Goal: Task Accomplishment & Management: Manage account settings

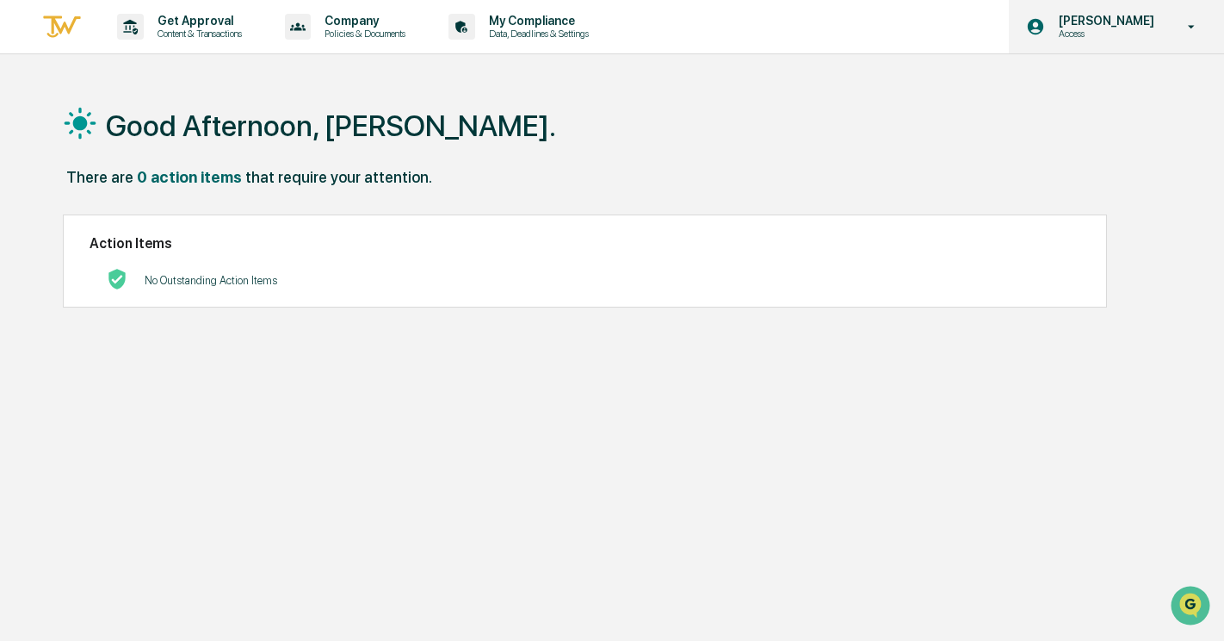
click at [1129, 18] on p "[PERSON_NAME]" at bounding box center [1104, 21] width 118 height 14
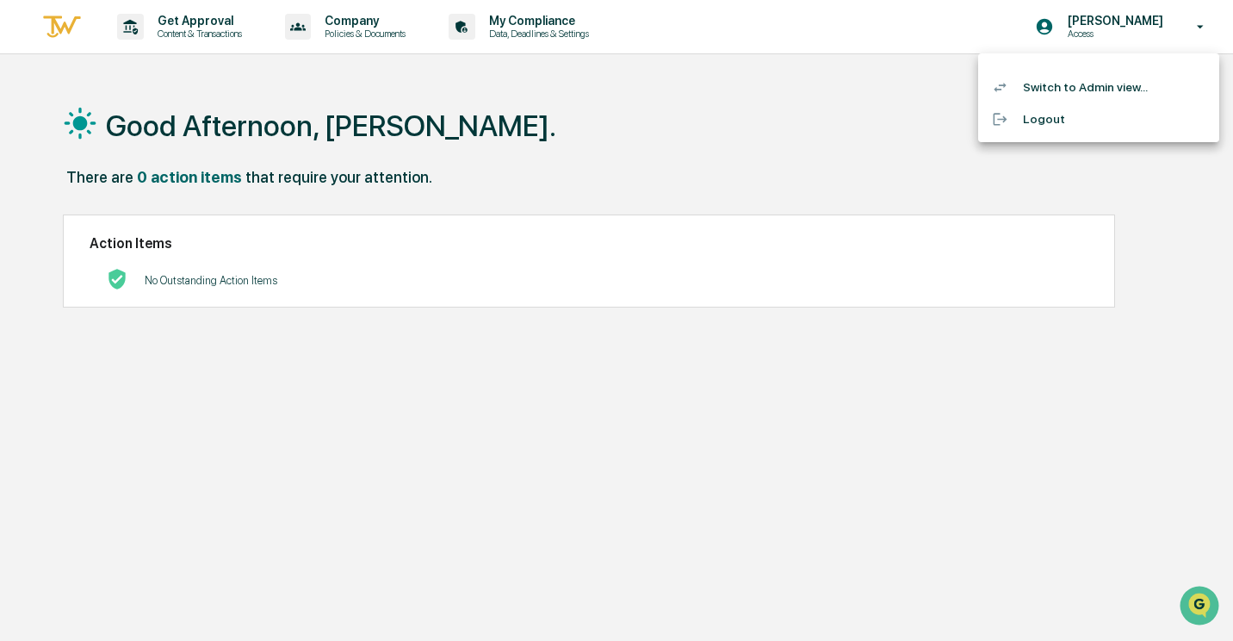
click at [1063, 75] on li "Switch to Admin view..." at bounding box center [1098, 87] width 241 height 32
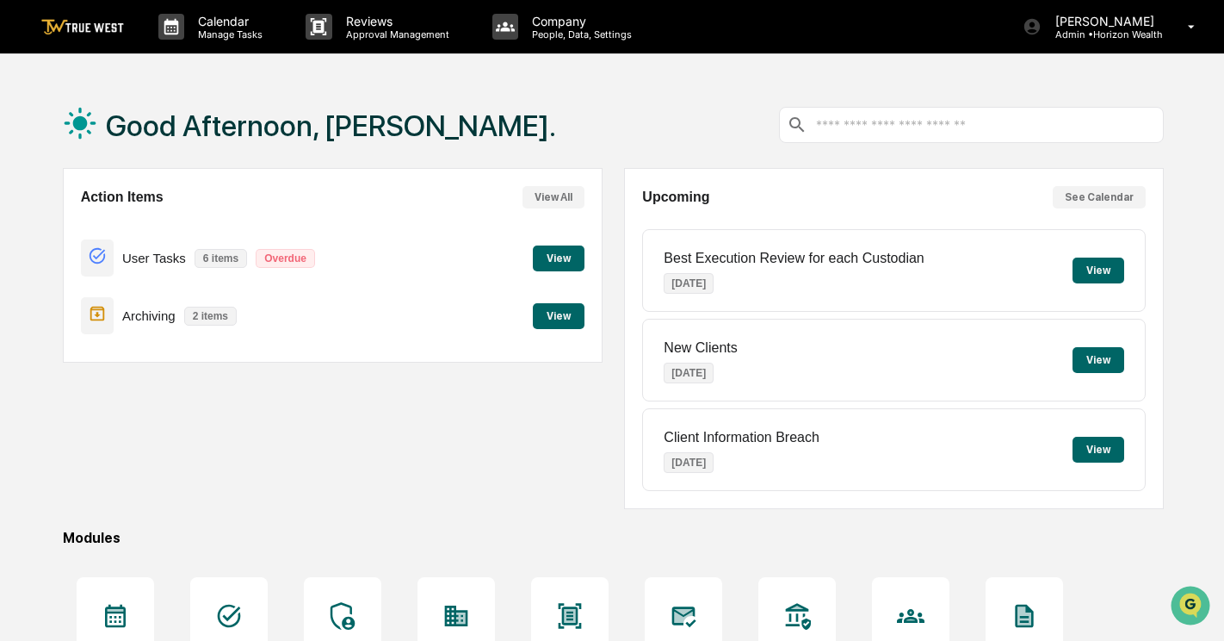
click at [554, 258] on button "View" at bounding box center [559, 258] width 52 height 26
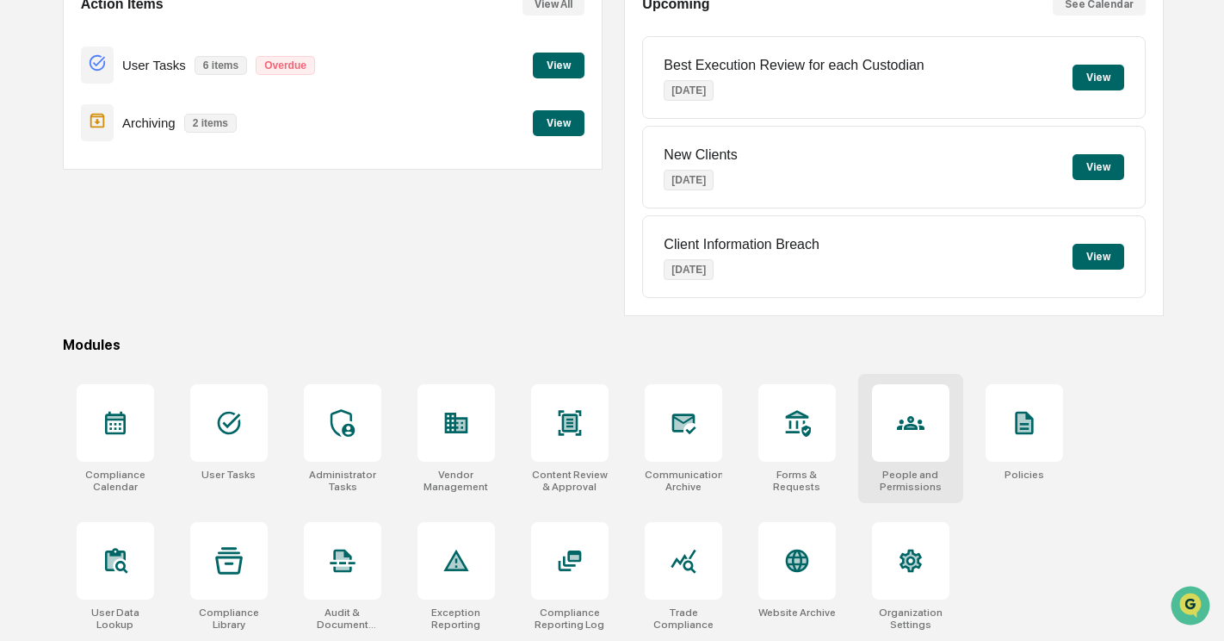
click at [922, 430] on icon at bounding box center [911, 423] width 28 height 28
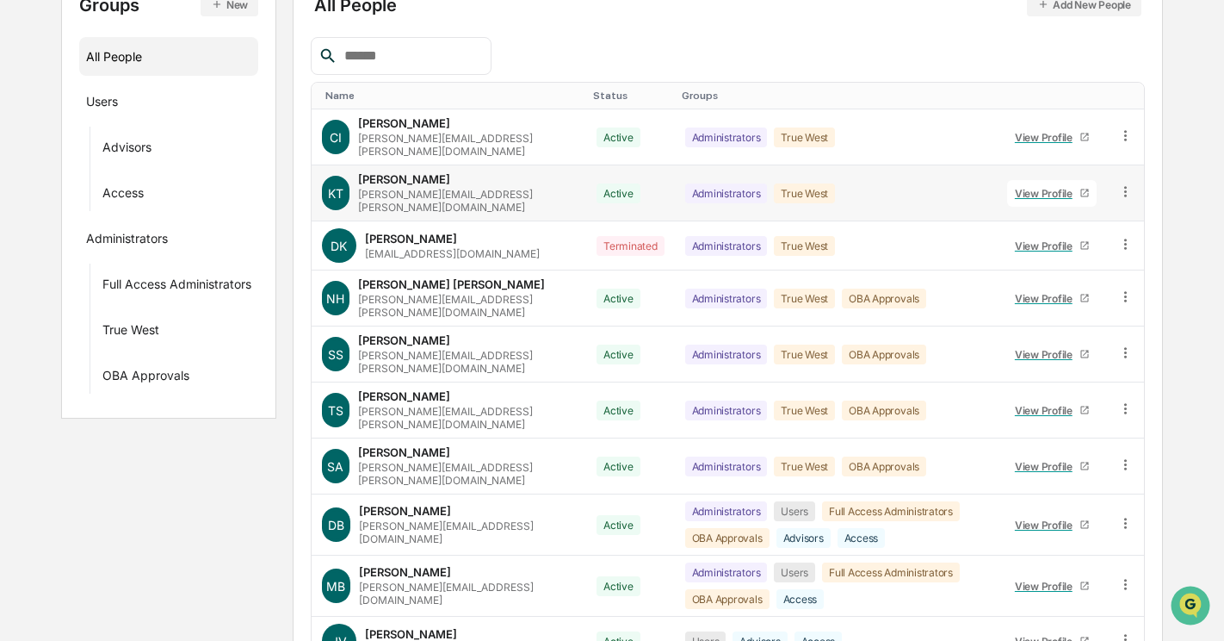
scroll to position [308, 0]
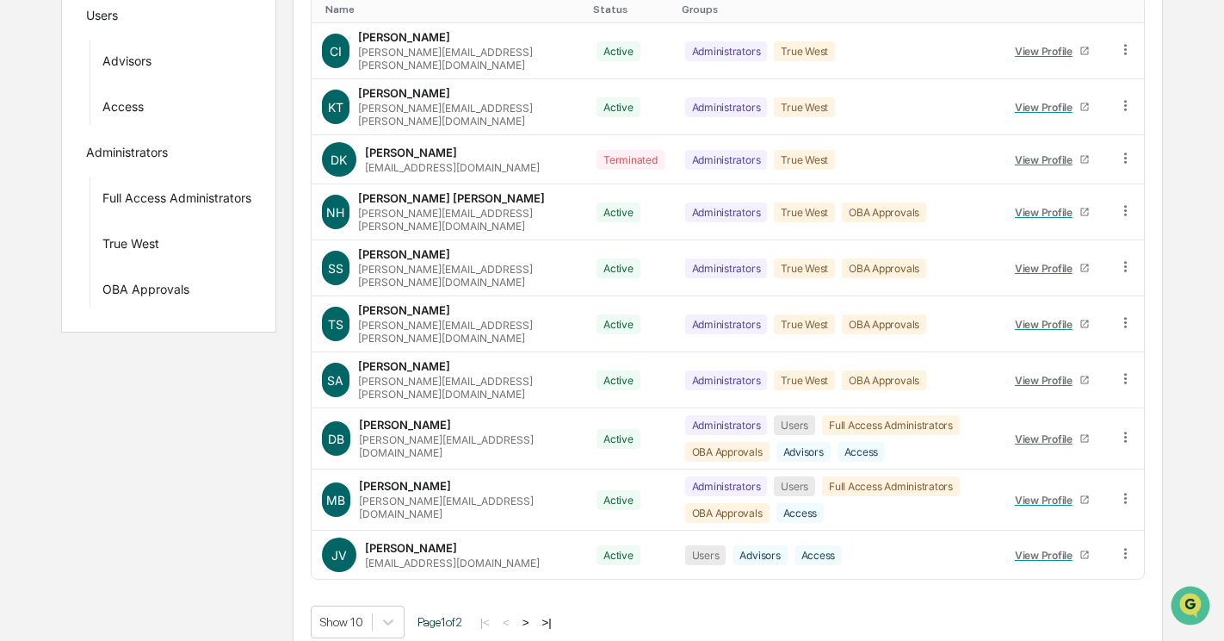
click at [535, 615] on button ">" at bounding box center [525, 622] width 17 height 15
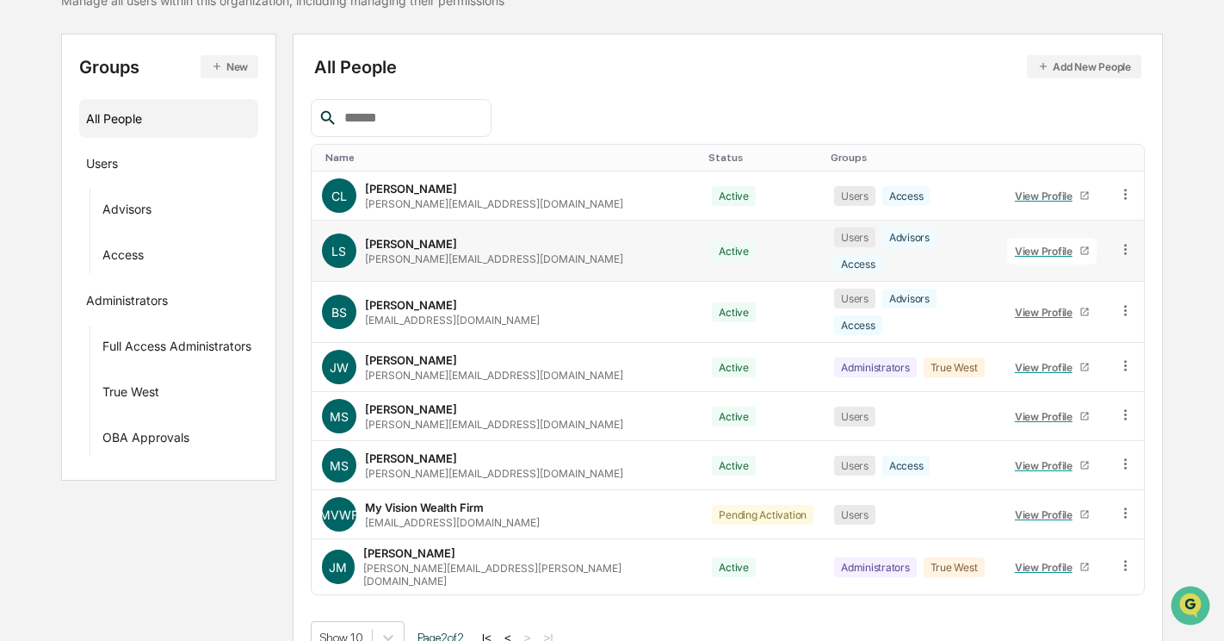
scroll to position [0, 0]
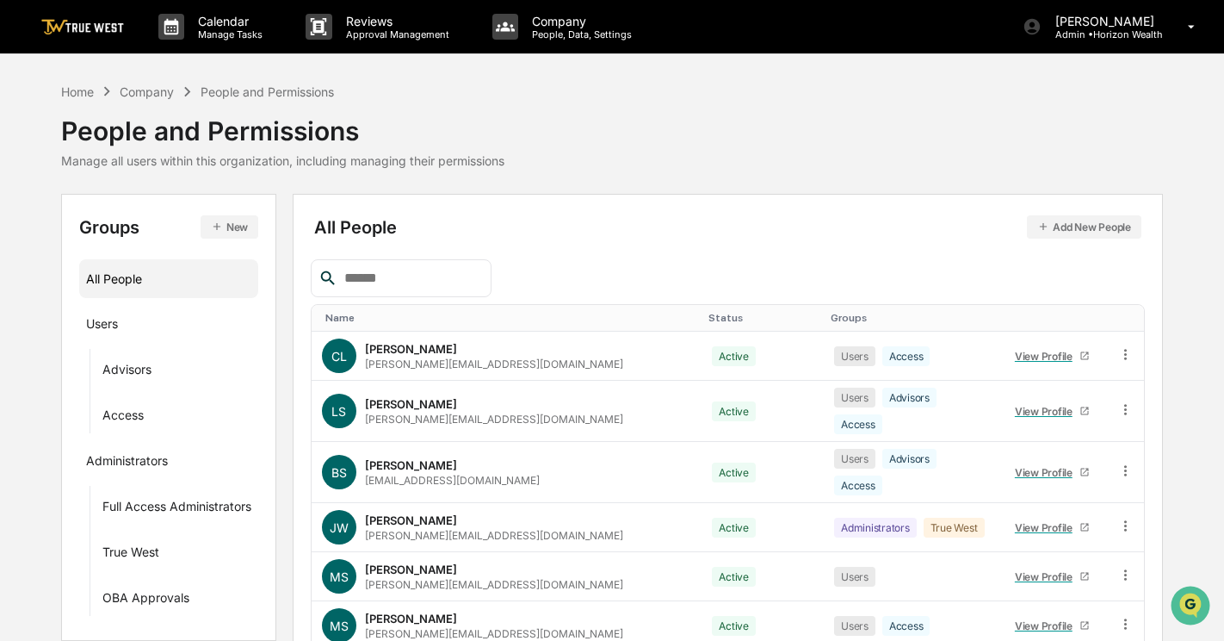
click at [1078, 224] on button "Add New People" at bounding box center [1084, 226] width 114 height 23
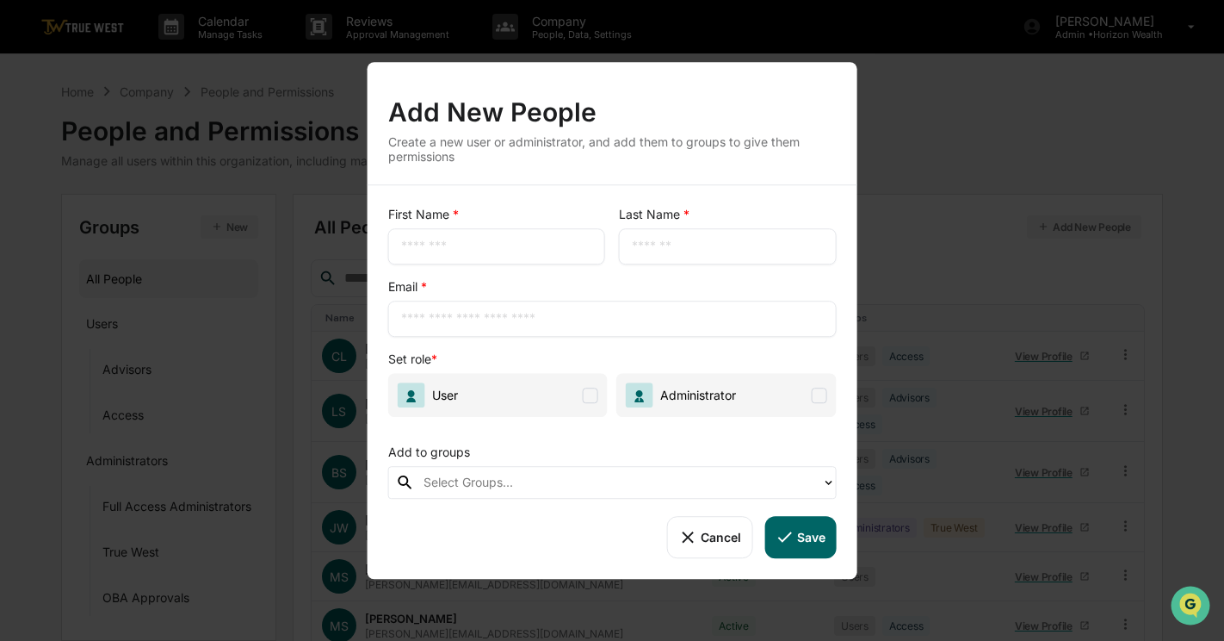
click at [436, 234] on div "​" at bounding box center [496, 246] width 217 height 36
click at [437, 249] on input "text" at bounding box center [496, 246] width 191 height 17
type input "*******"
type input "*****"
type input "**********"
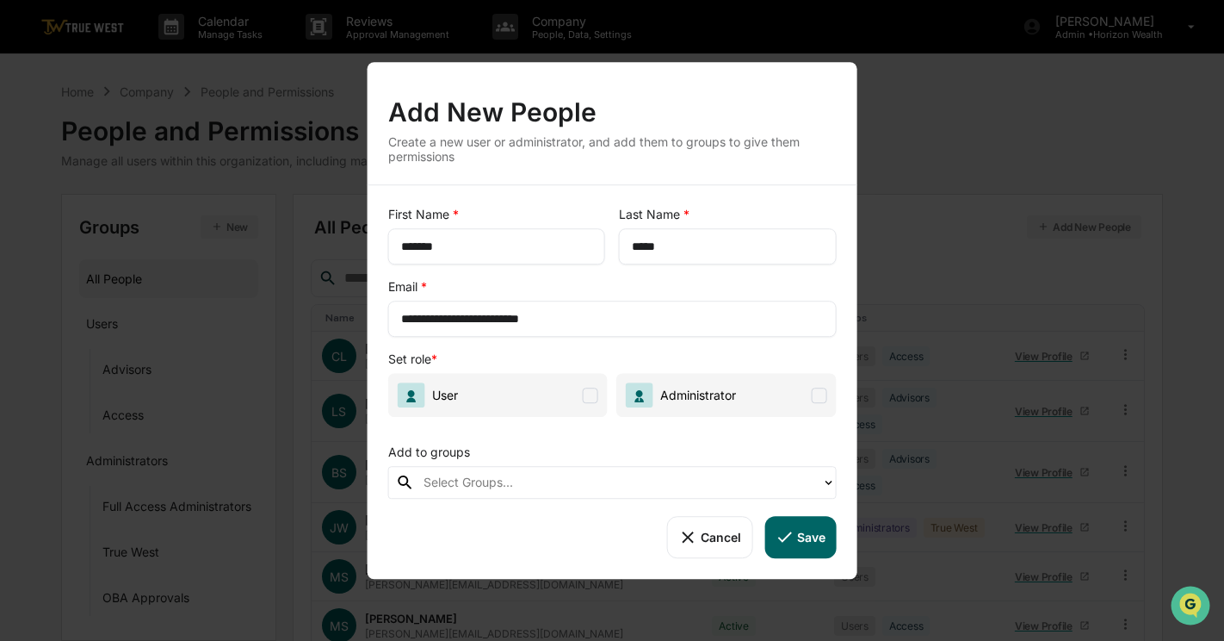
click at [596, 395] on span at bounding box center [590, 394] width 15 height 15
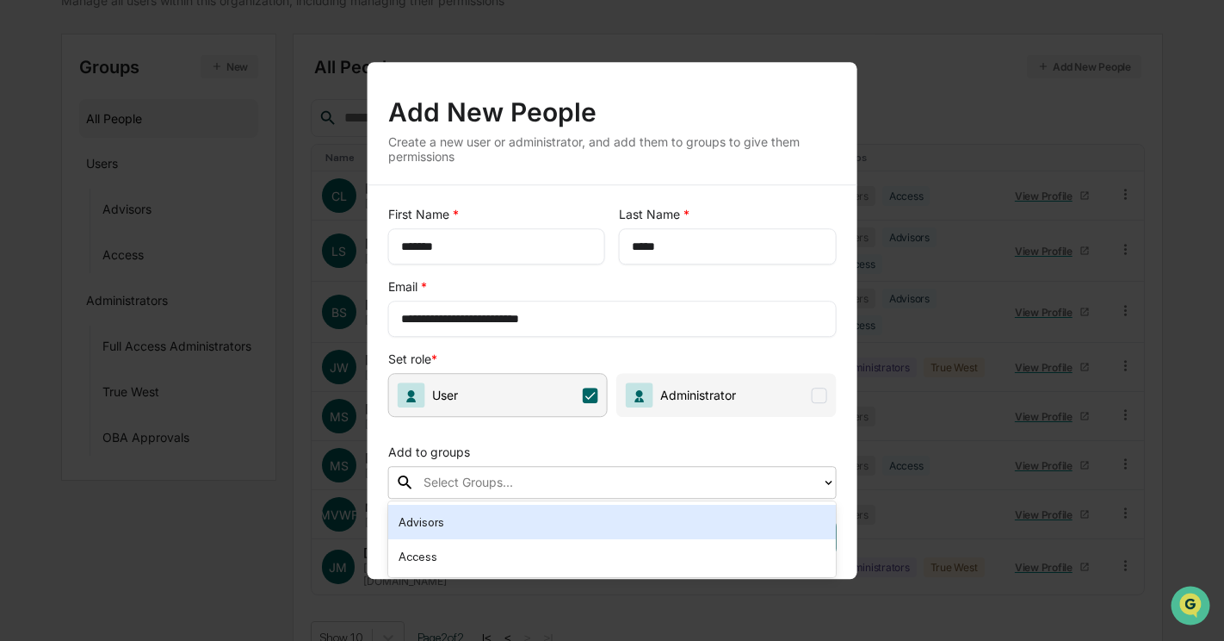
click at [509, 483] on div at bounding box center [619, 483] width 390 height 20
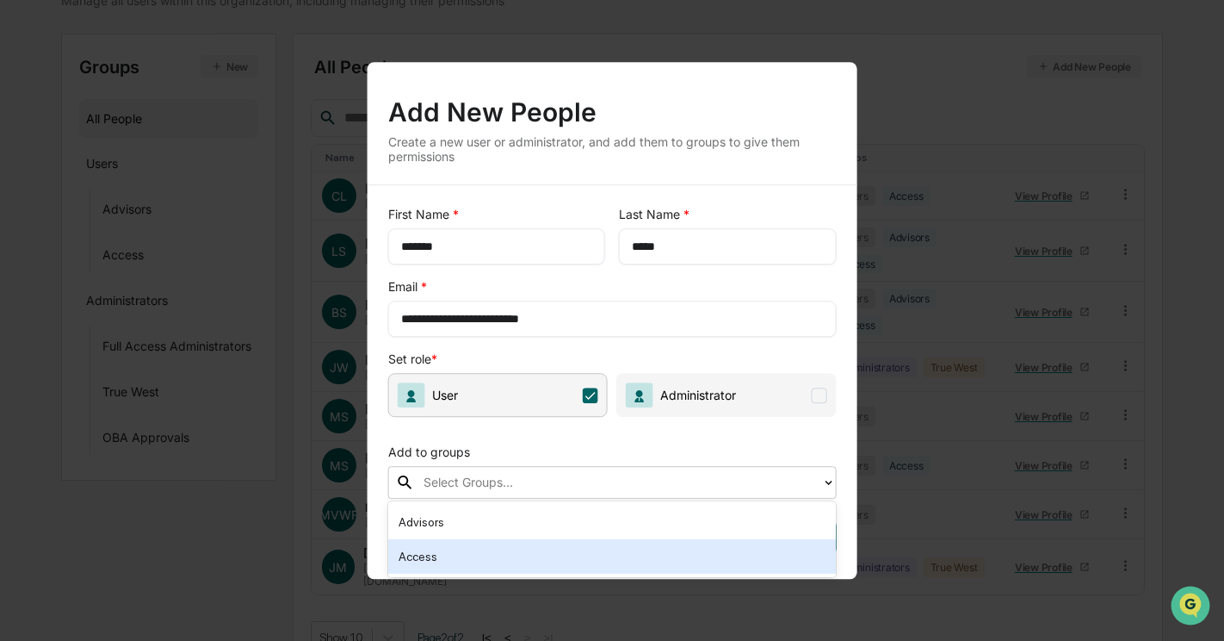
click at [440, 553] on div "Access" at bounding box center [613, 556] width 428 height 21
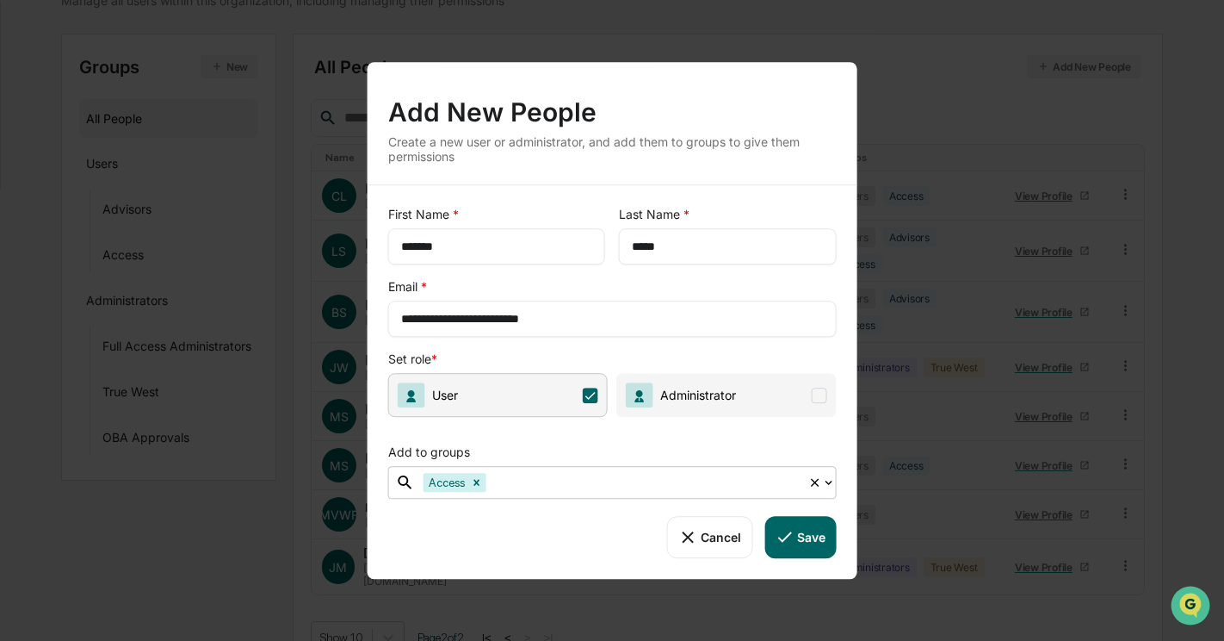
click at [812, 527] on button "Save" at bounding box center [799, 536] width 71 height 41
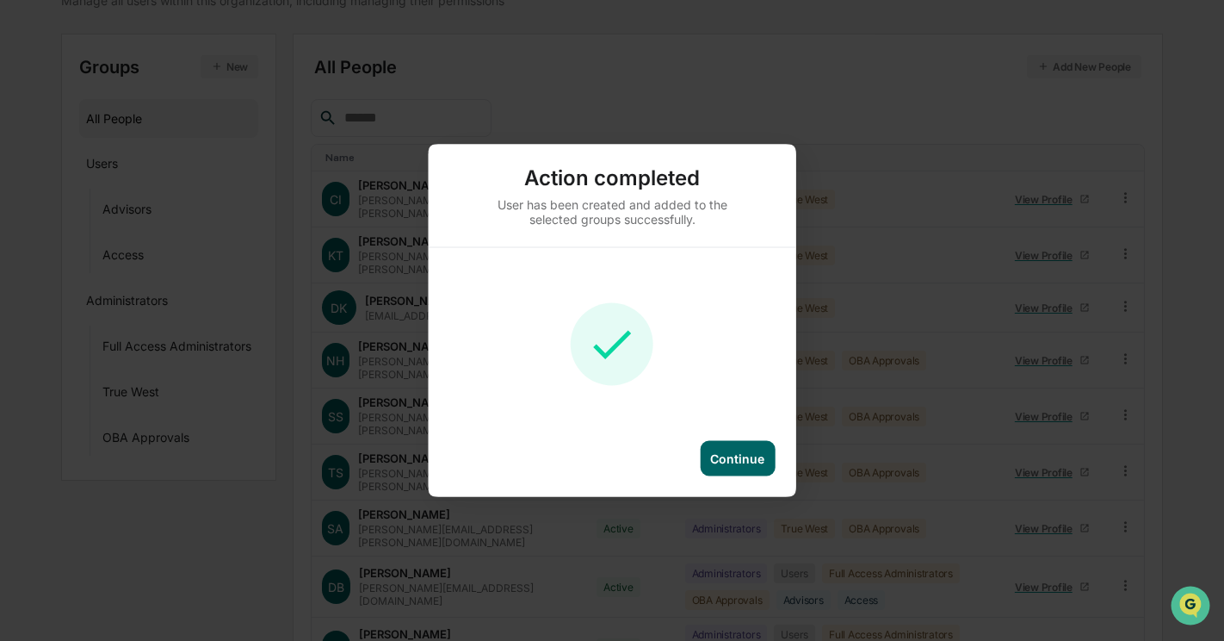
click at [745, 444] on div "Continue" at bounding box center [737, 458] width 75 height 35
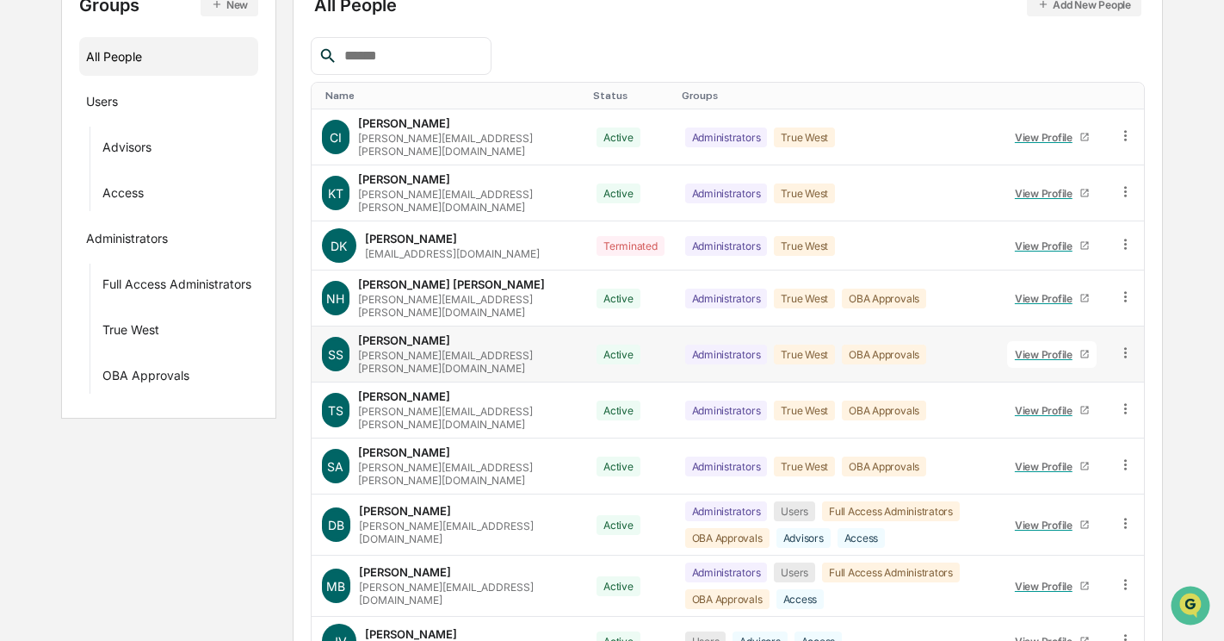
scroll to position [308, 0]
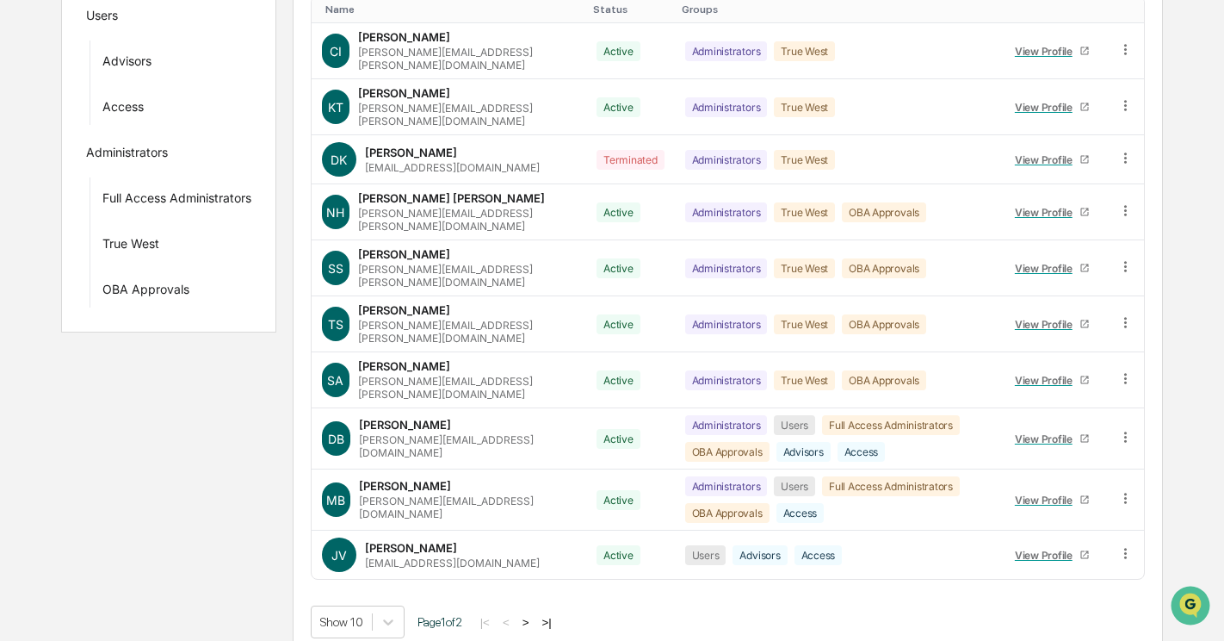
click at [541, 615] on div "|< < > >|" at bounding box center [516, 622] width 82 height 15
click at [535, 615] on button ">" at bounding box center [525, 622] width 17 height 15
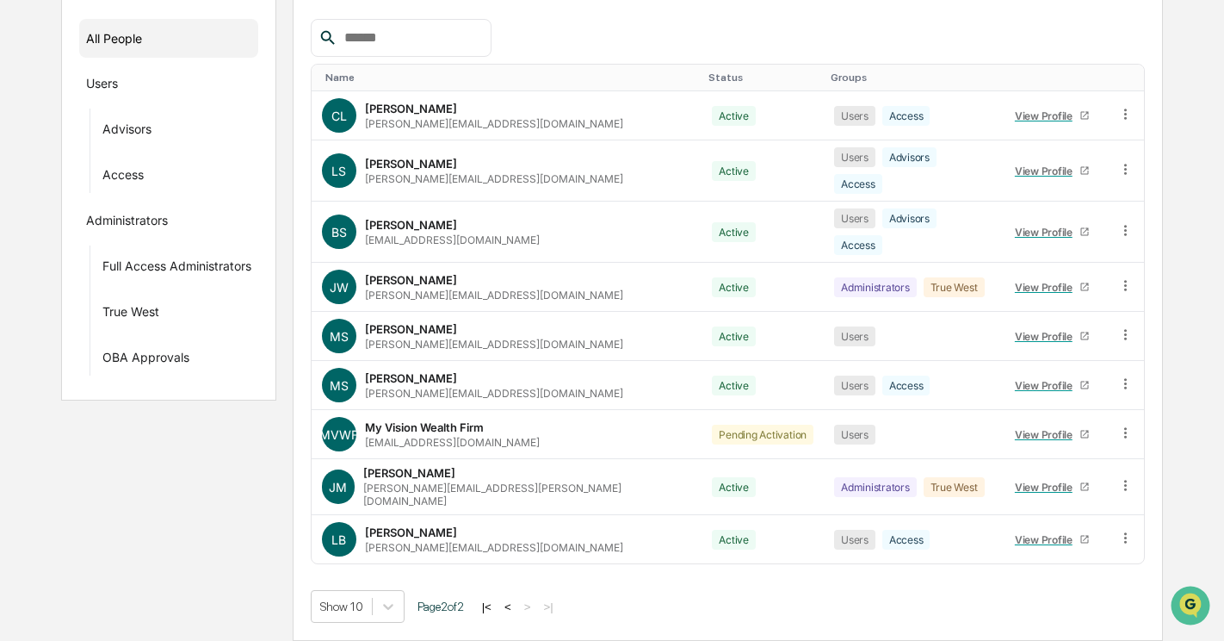
scroll to position [209, 0]
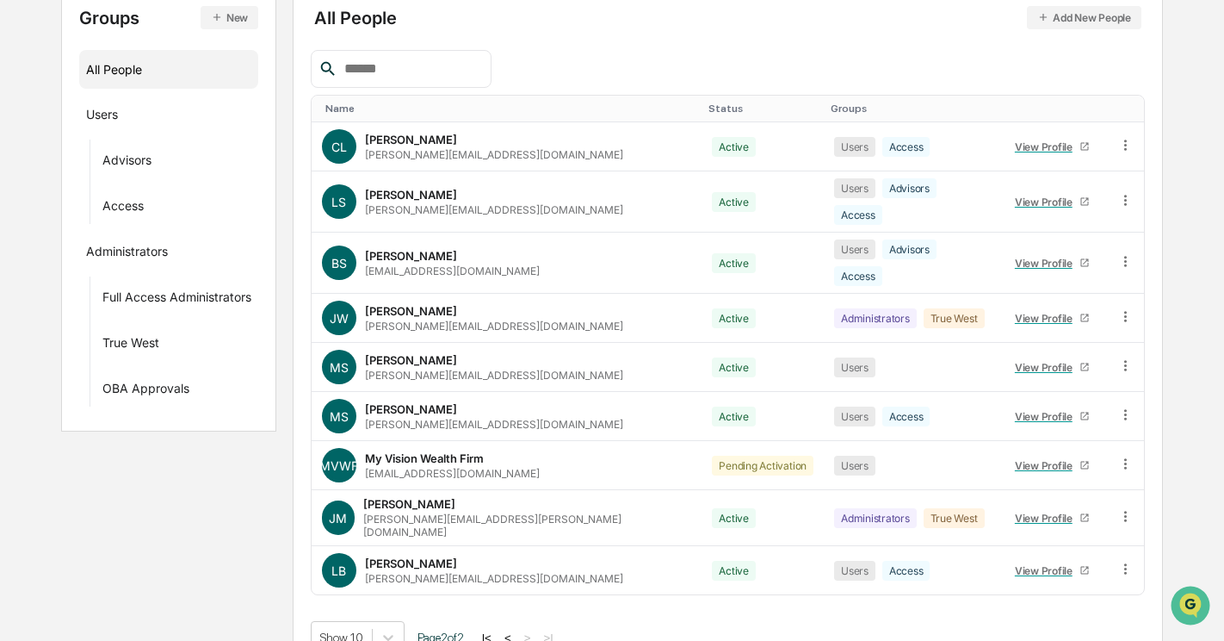
click at [517, 630] on button "<" at bounding box center [507, 637] width 17 height 15
